Goal: Transaction & Acquisition: Purchase product/service

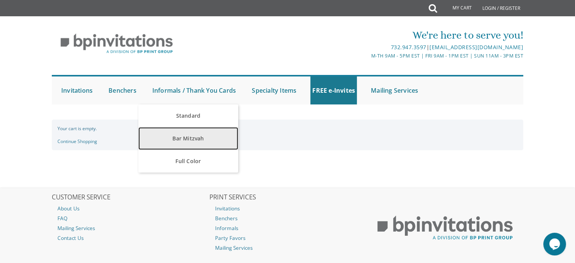
click at [183, 136] on link "Bar Mitzvah" at bounding box center [187, 138] width 99 height 23
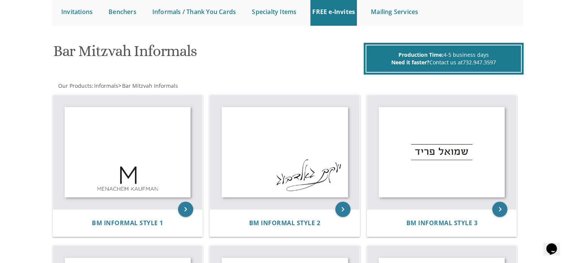
scroll to position [79, 0]
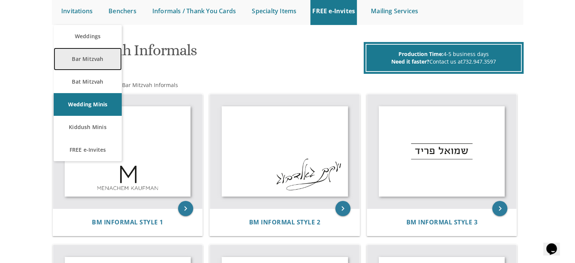
click at [90, 62] on link "Bar Mitzvah" at bounding box center [88, 59] width 68 height 23
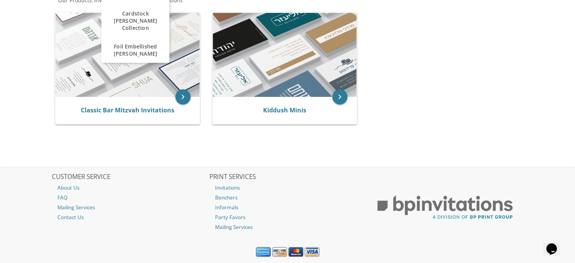
scroll to position [185, 0]
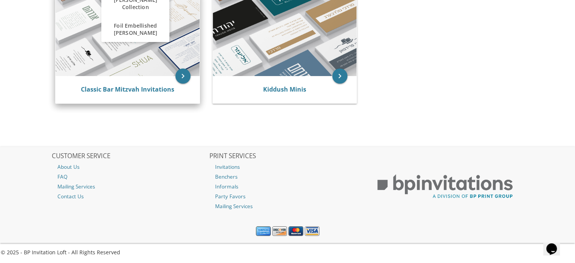
click at [101, 58] on img at bounding box center [128, 34] width 144 height 84
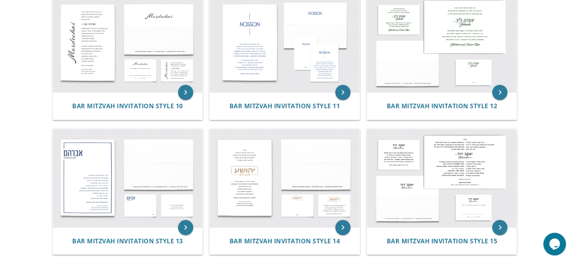
scroll to position [576, 0]
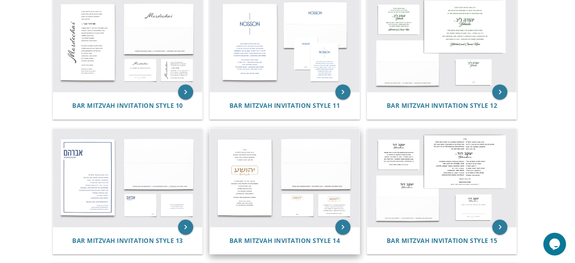
click at [237, 182] on img at bounding box center [285, 177] width 150 height 98
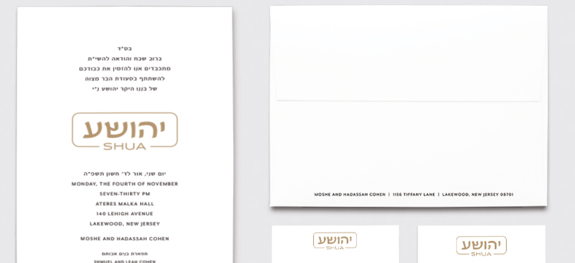
scroll to position [175, 0]
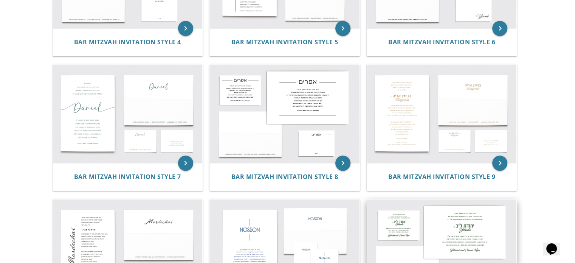
scroll to position [370, 0]
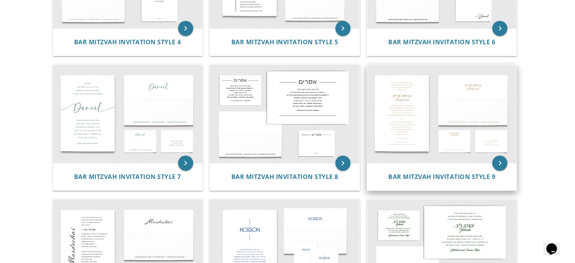
click at [394, 114] on img at bounding box center [442, 114] width 150 height 98
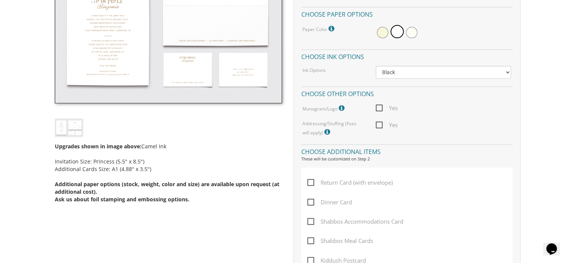
scroll to position [272, 0]
